Goal: Task Accomplishment & Management: Use online tool/utility

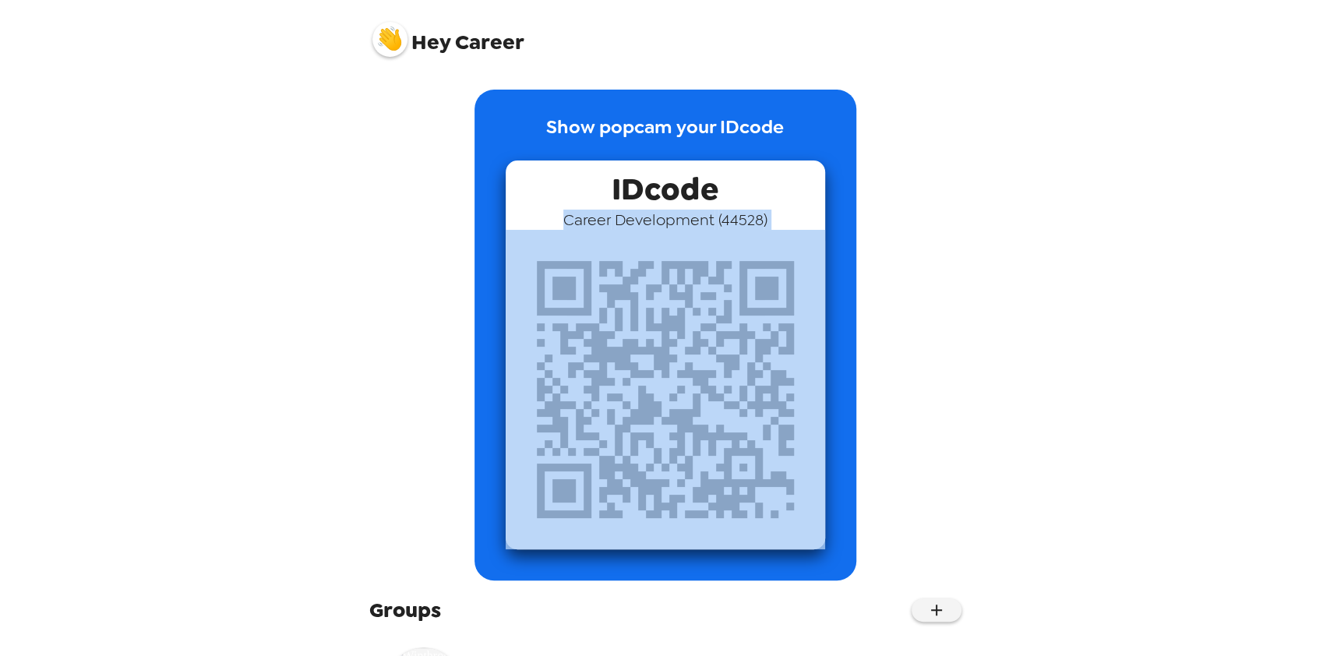
drag, startPoint x: 1328, startPoint y: 203, endPoint x: 1183, endPoint y: 239, distance: 150.2
click at [1183, 239] on div "Hey Career Show popcam your IDcode IDcode Career Development ( 44528 ) Groups W…" at bounding box center [665, 328] width 1330 height 656
click at [533, 390] on img at bounding box center [665, 389] width 319 height 319
click at [377, 354] on div "Show popcam your IDcode IDcode Career Development ( 44528 )" at bounding box center [665, 335] width 592 height 491
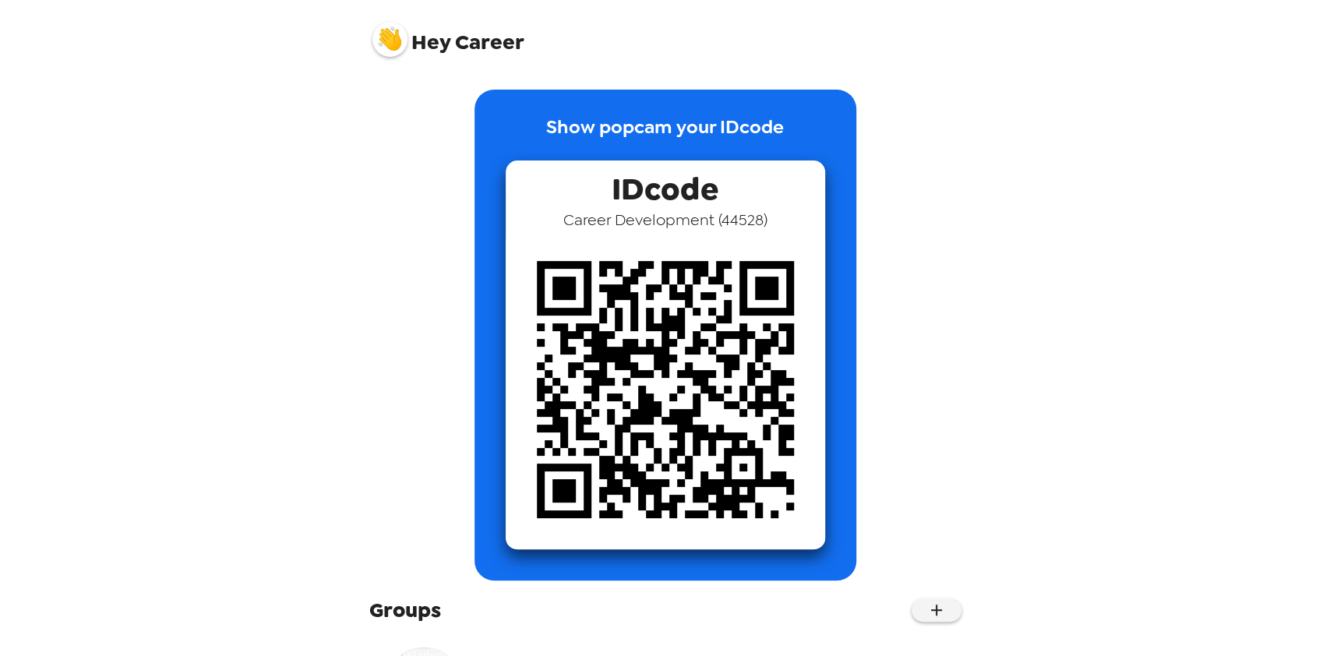
click at [405, 605] on span "Groups" at bounding box center [405, 610] width 72 height 28
click at [418, 41] on span "Hey" at bounding box center [430, 42] width 39 height 28
click at [912, 606] on button "button" at bounding box center [937, 609] width 50 height 23
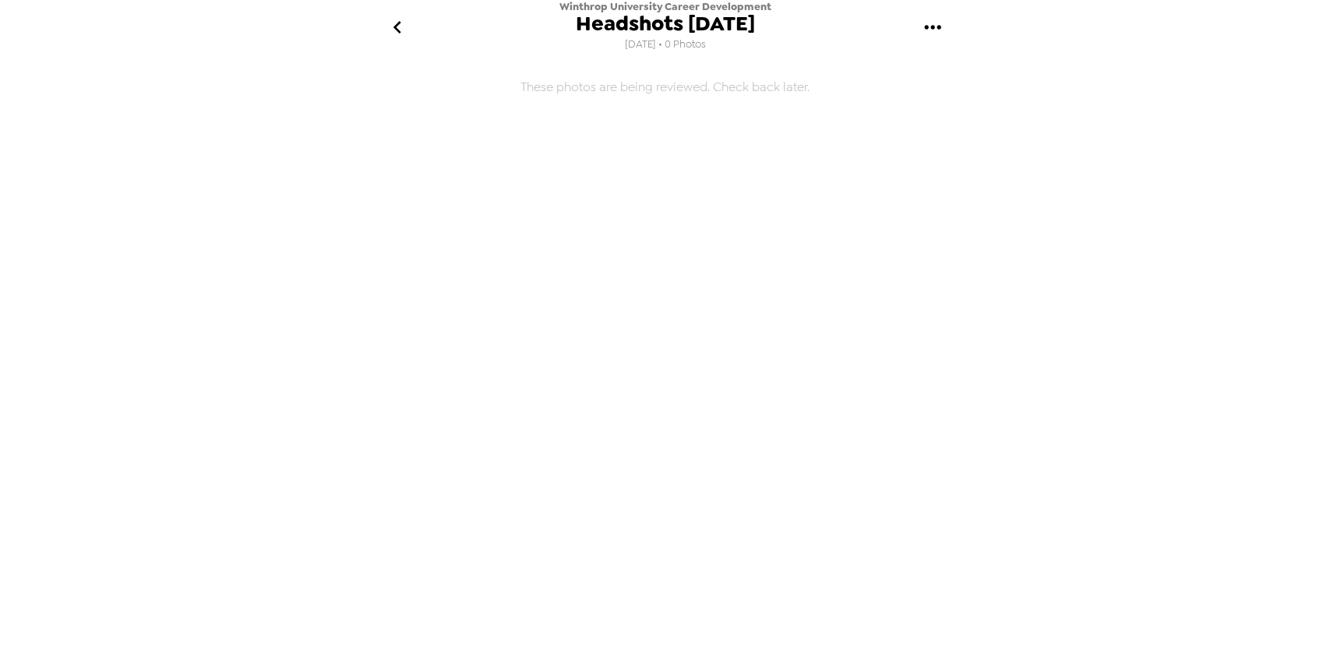
click at [926, 30] on icon "gallery menu" at bounding box center [932, 27] width 25 height 25
click at [937, 79] on icon at bounding box center [928, 73] width 19 height 19
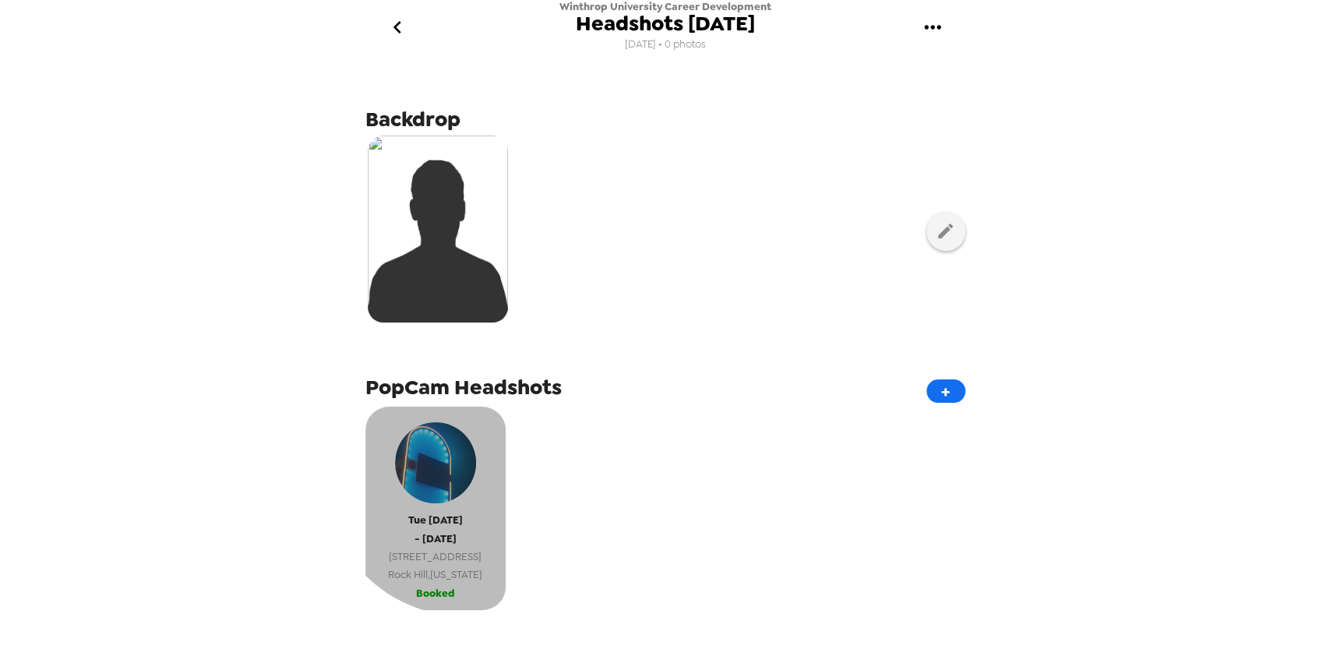
click at [465, 474] on img "button" at bounding box center [435, 462] width 81 height 81
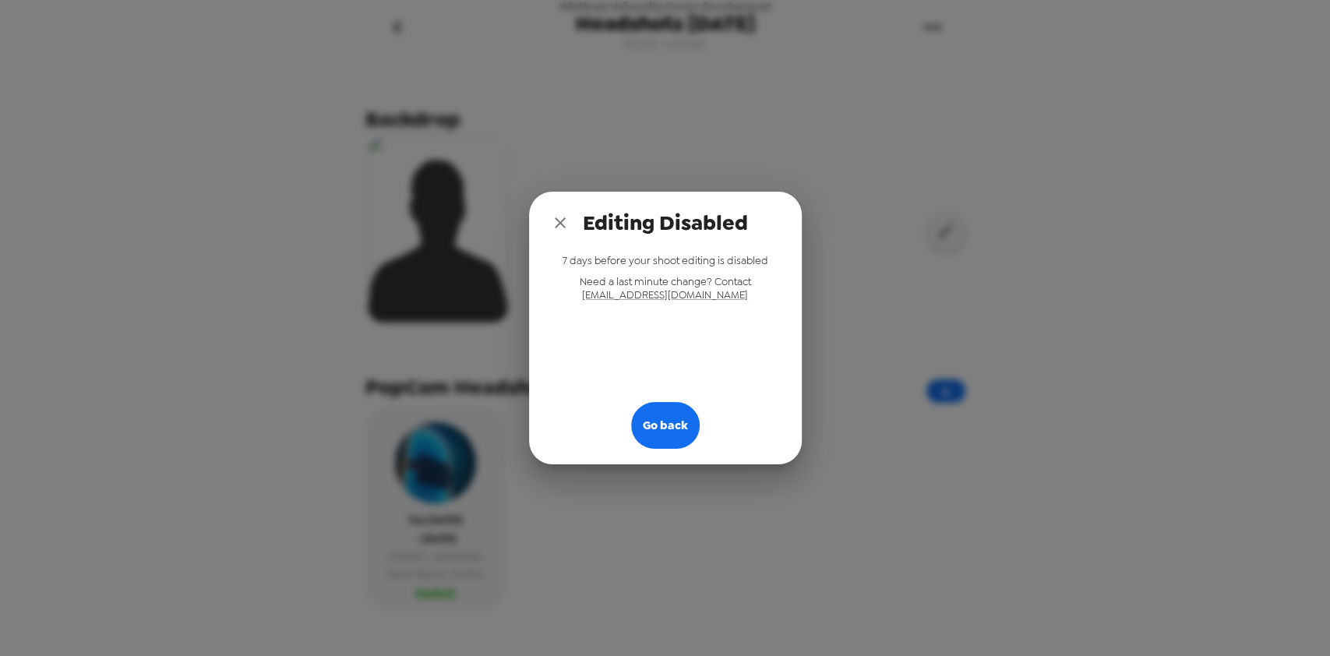
click at [562, 224] on icon "close" at bounding box center [560, 222] width 19 height 19
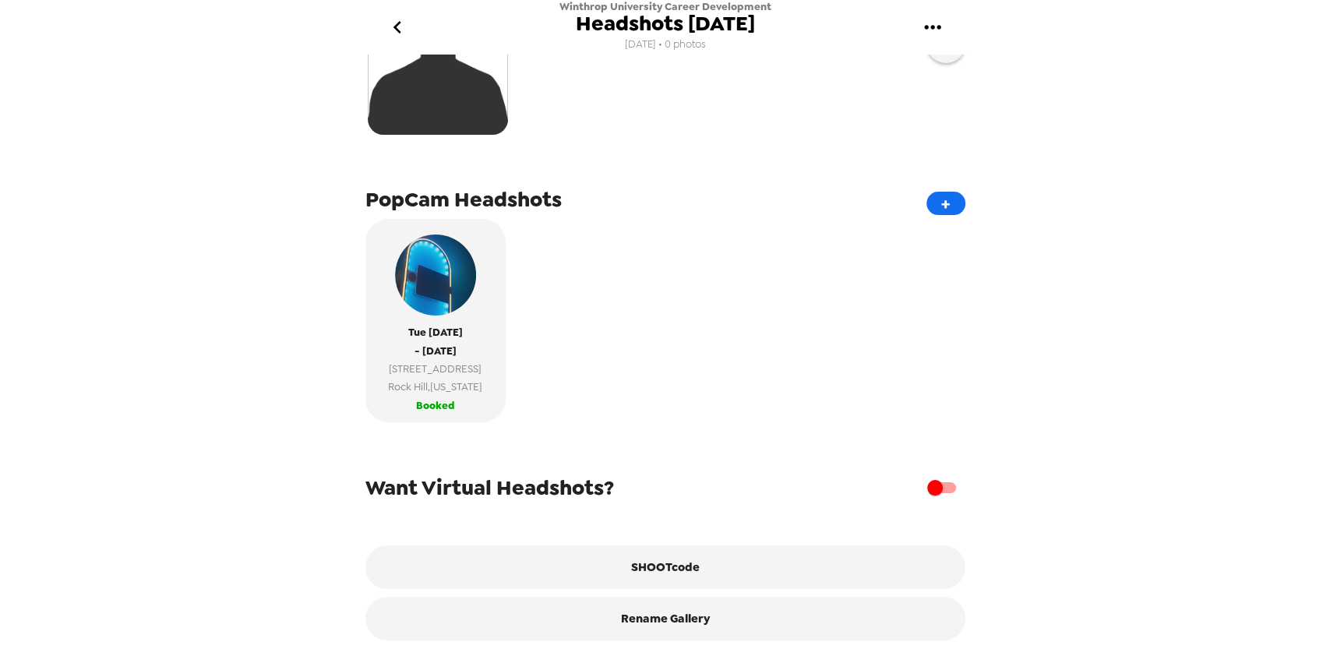
scroll to position [212, 0]
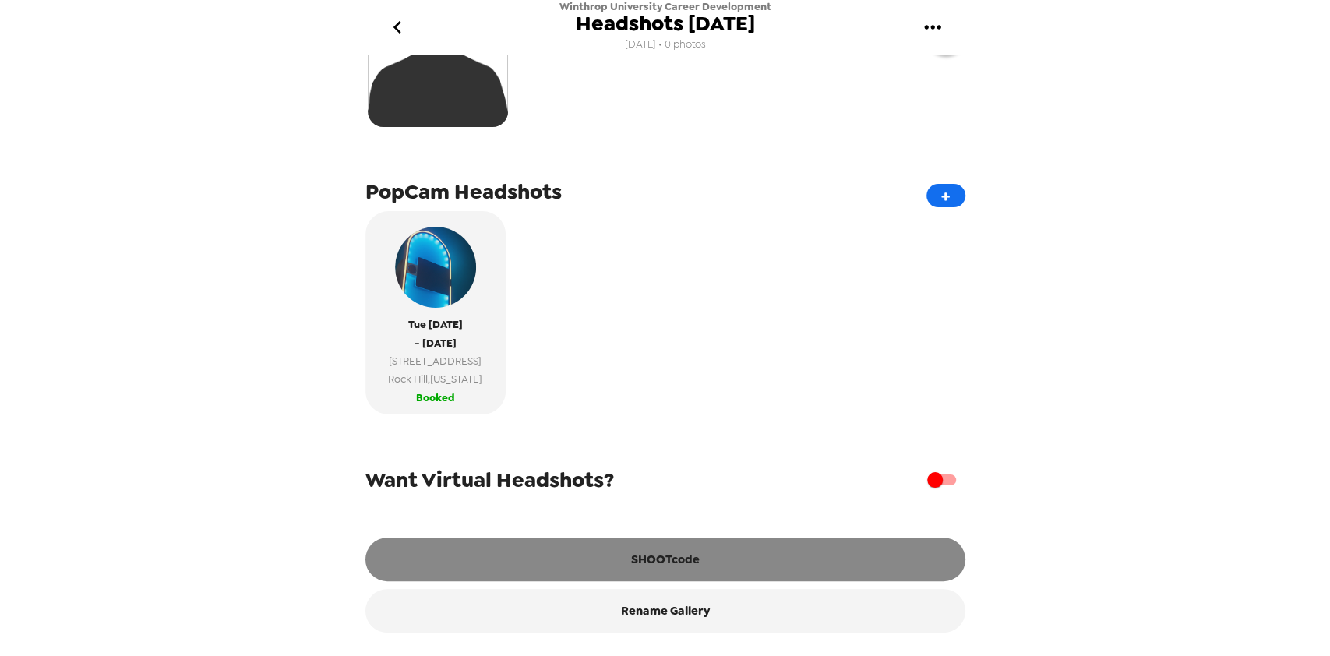
click at [656, 547] on button "SHOOTcode" at bounding box center [665, 560] width 600 height 44
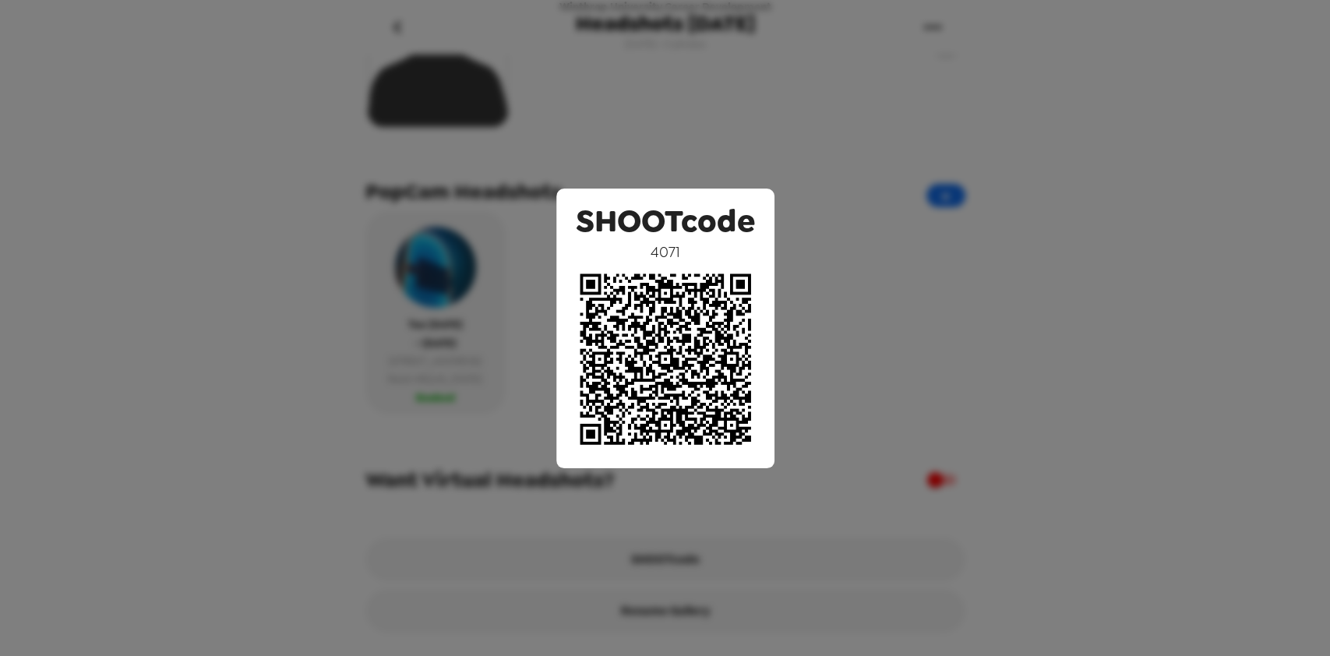
drag, startPoint x: 655, startPoint y: 256, endPoint x: 593, endPoint y: 228, distance: 68.0
click at [593, 228] on span "SHOOTcode" at bounding box center [665, 220] width 179 height 41
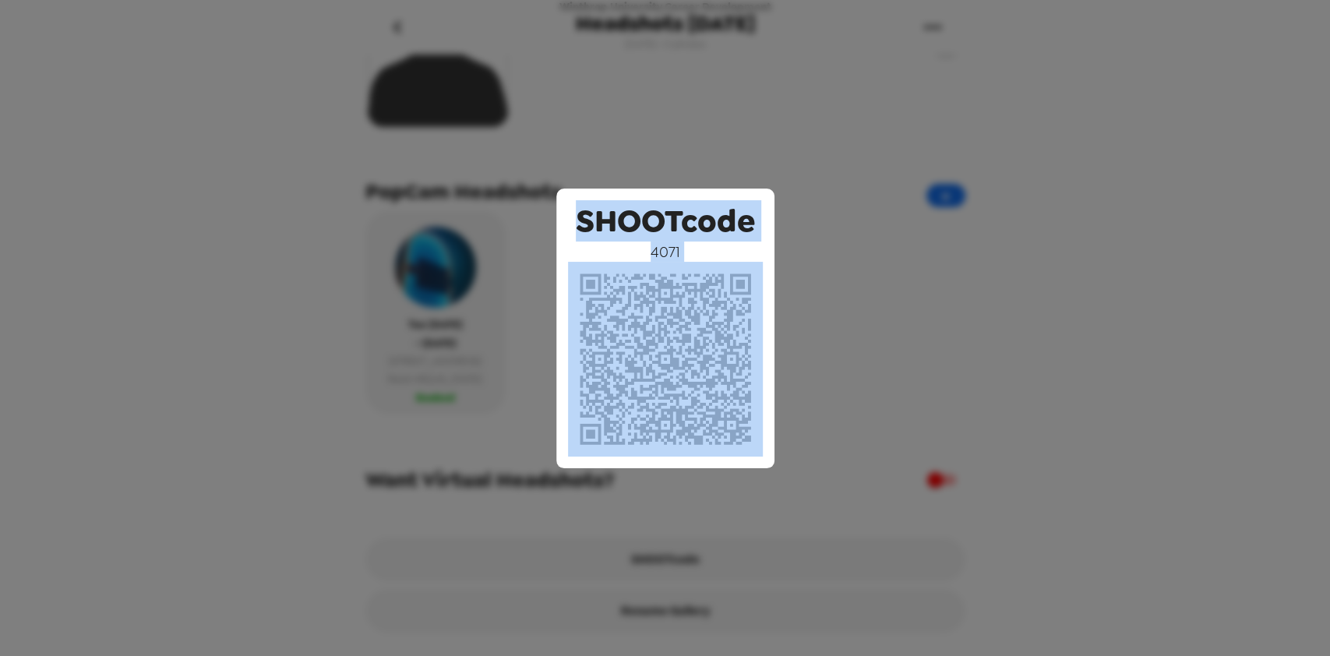
drag, startPoint x: 574, startPoint y: 215, endPoint x: 739, endPoint y: 414, distance: 258.5
click at [739, 414] on div "SHOOTcode 4071" at bounding box center [665, 329] width 218 height 280
copy div "SHOOTcode 4071"
click at [931, 280] on div "SHOOTcode 4071" at bounding box center [665, 328] width 1330 height 656
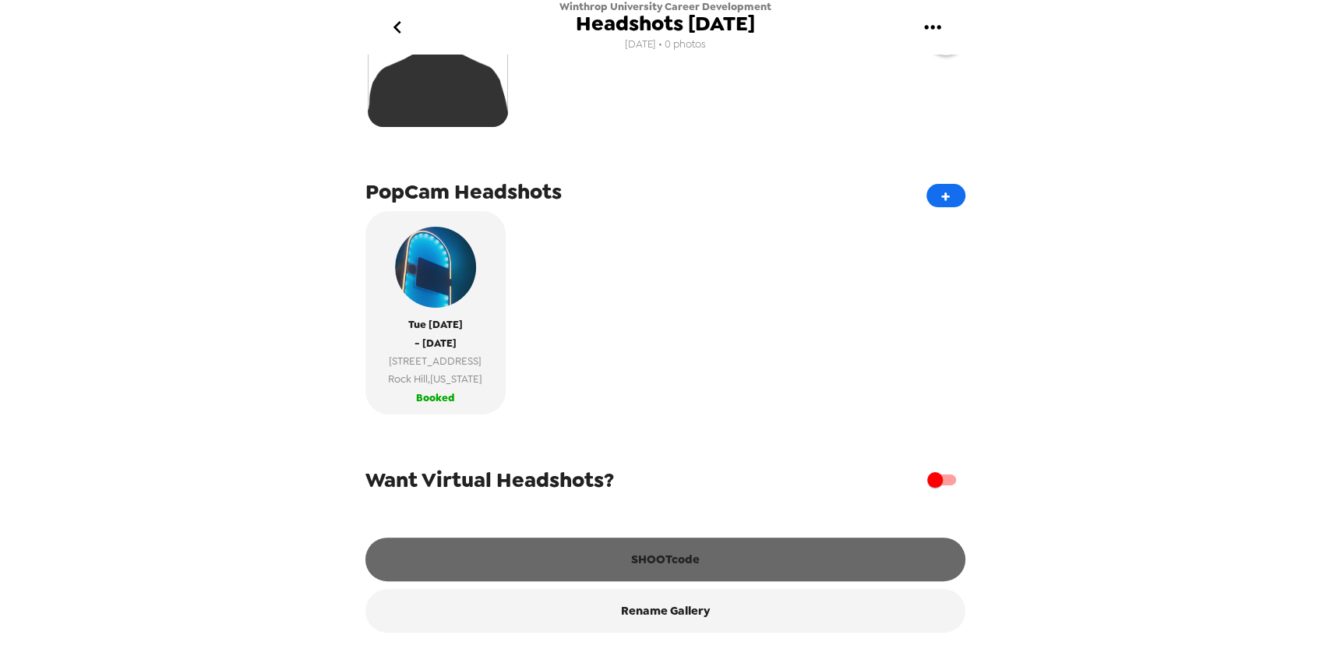
click at [679, 558] on button "SHOOTcode" at bounding box center [665, 560] width 600 height 44
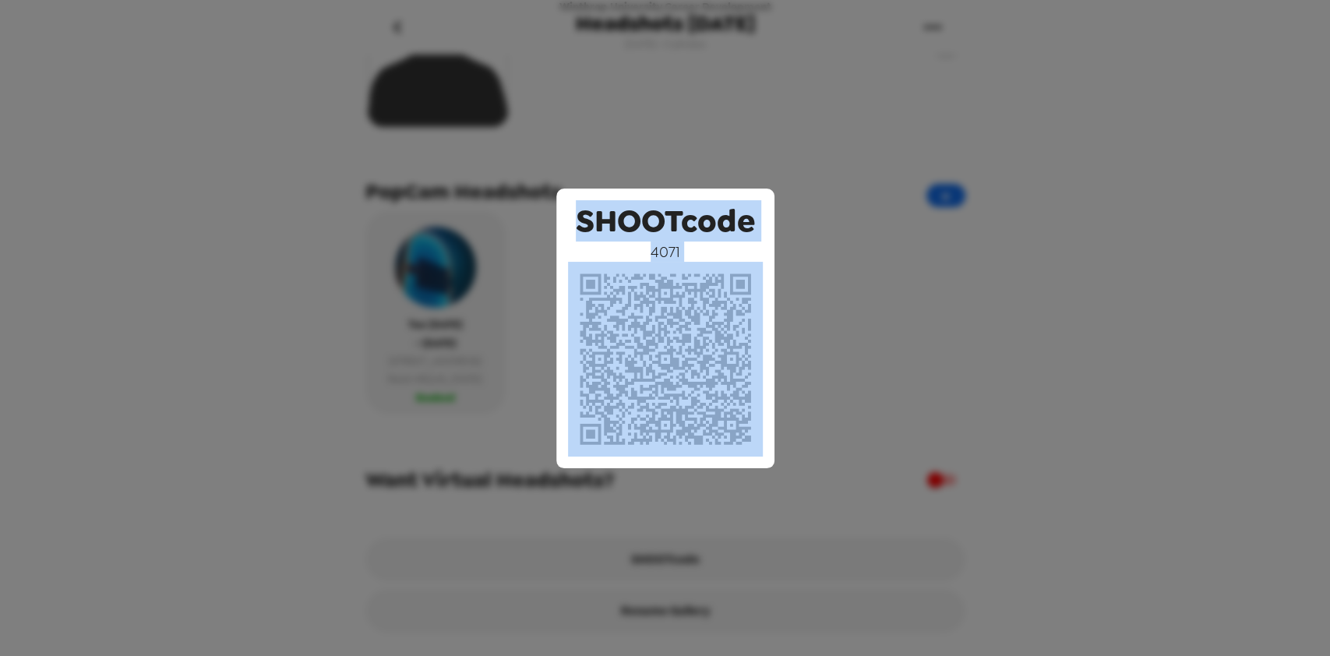
drag, startPoint x: 582, startPoint y: 217, endPoint x: 701, endPoint y: 377, distance: 199.9
click at [701, 377] on div "SHOOTcode 4071" at bounding box center [665, 329] width 218 height 280
copy div "SHOOTcode 4071"
